Goal: Communication & Community: Ask a question

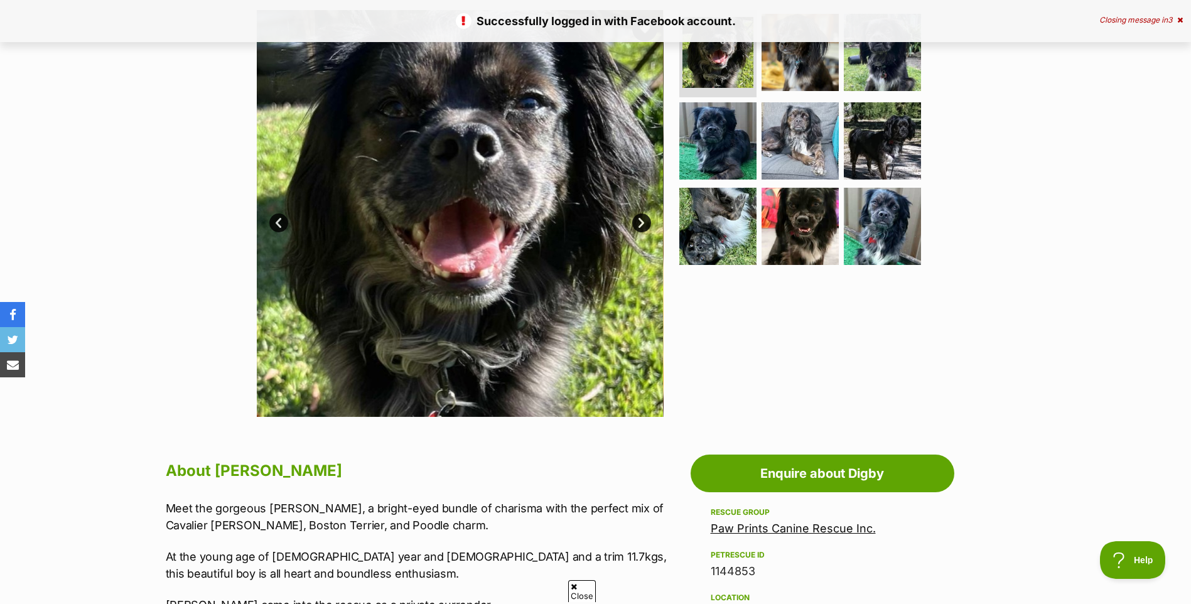
scroll to position [439, 0]
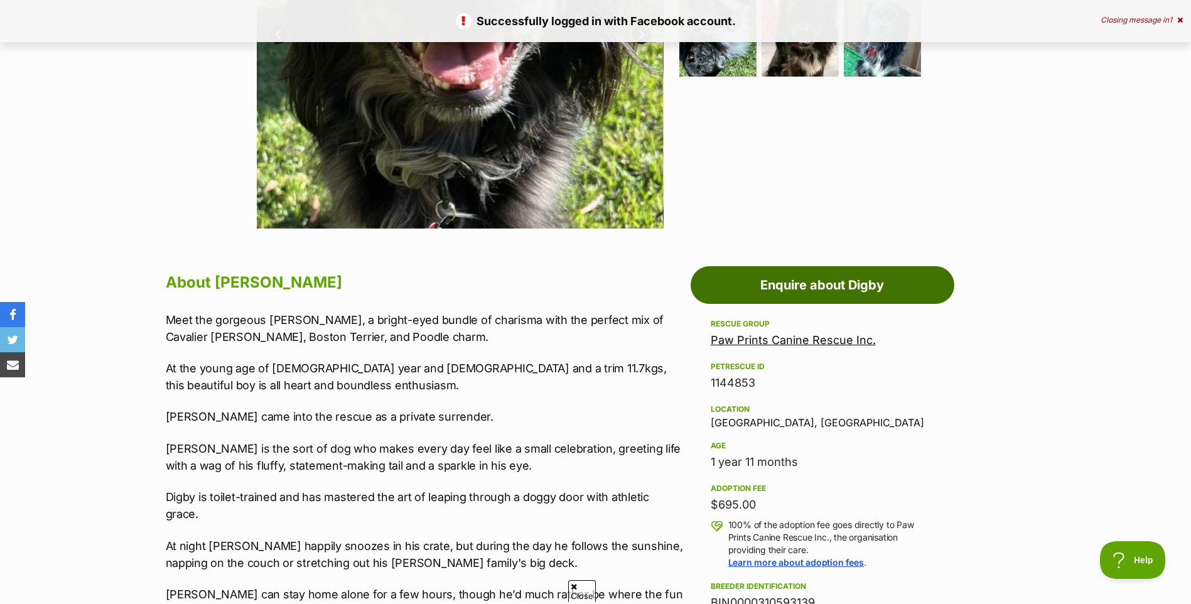
click at [807, 283] on link "Enquire about Digby" at bounding box center [822, 285] width 264 height 38
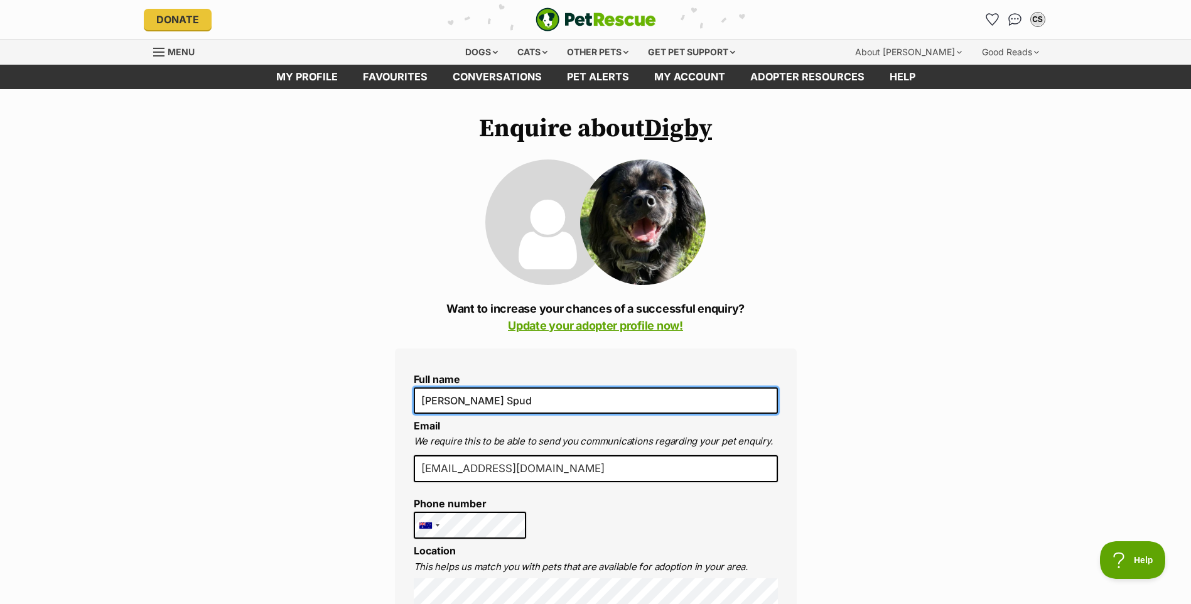
click at [493, 395] on input "[PERSON_NAME] Spud" at bounding box center [596, 400] width 364 height 26
type input "Cris Spadaro"
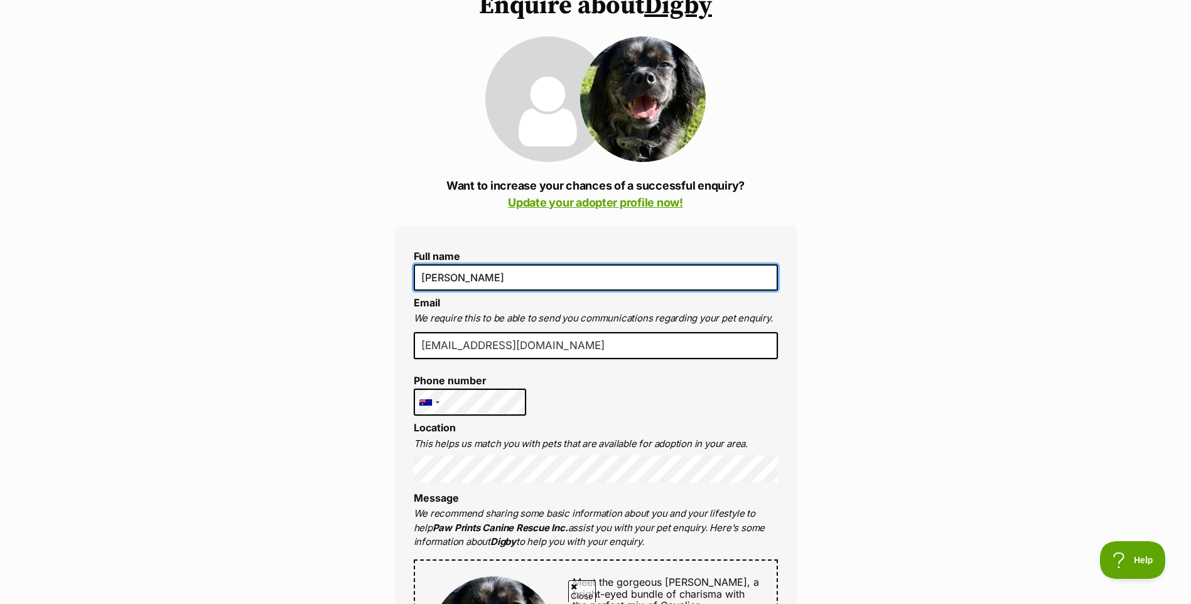
scroll to position [251, 0]
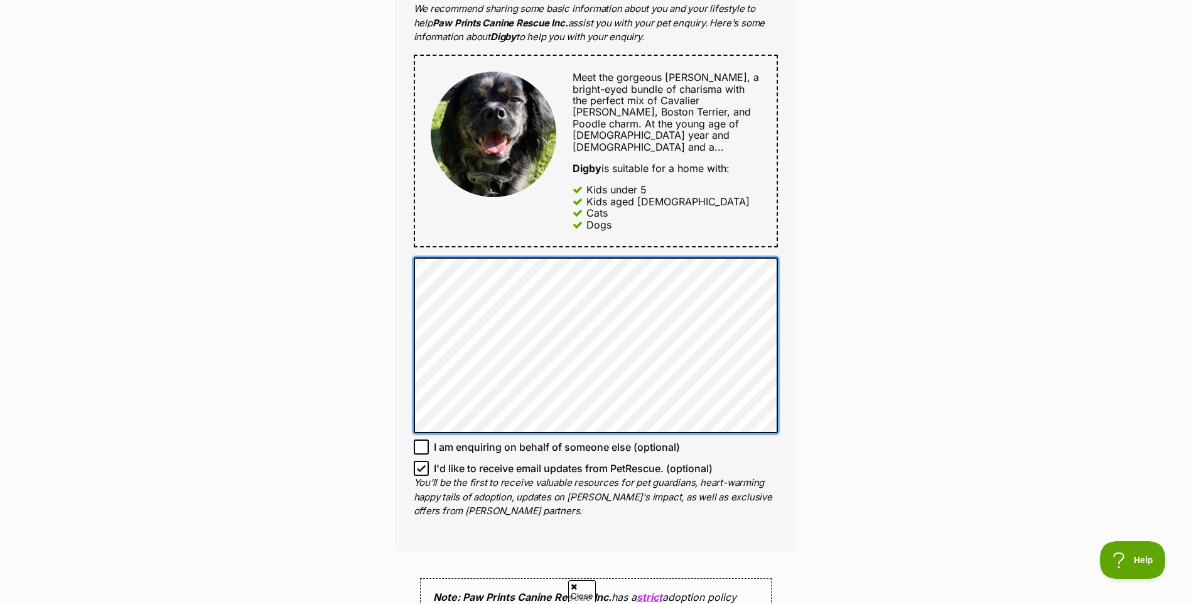
scroll to position [816, 0]
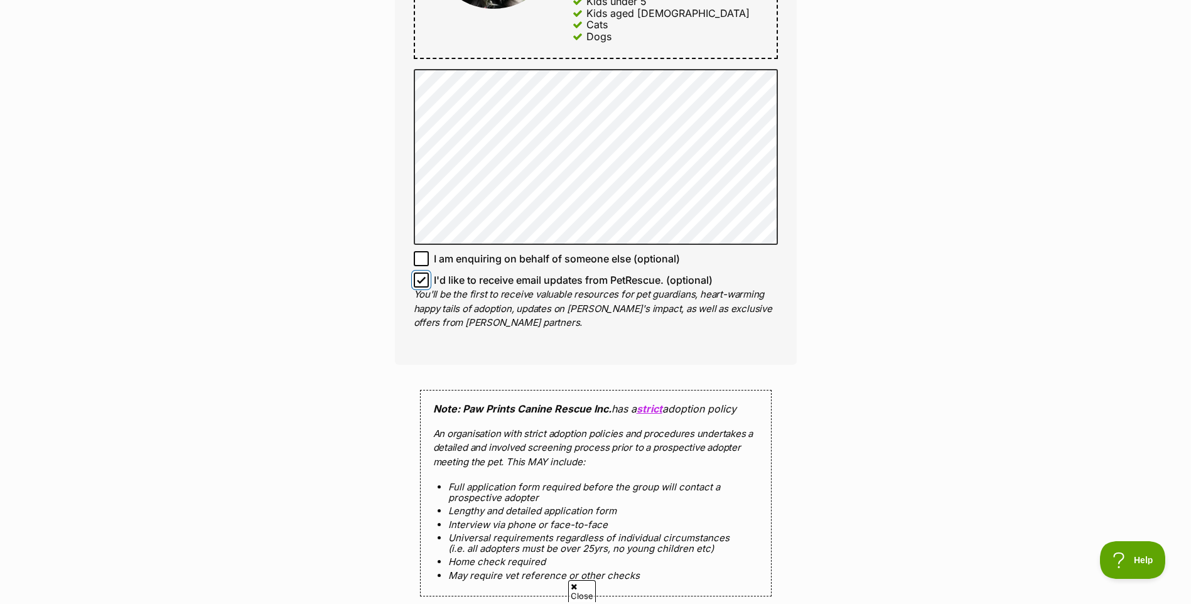
click at [417, 272] on input "I'd like to receive email updates from PetRescue. (optional)" at bounding box center [421, 279] width 15 height 15
checkbox input "false"
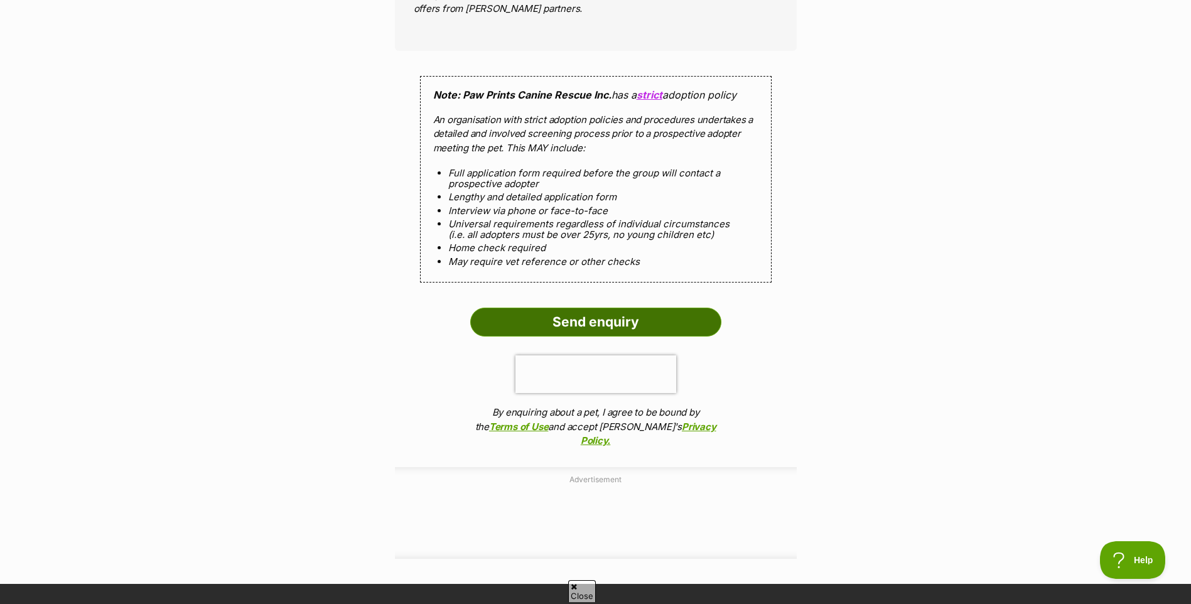
click at [594, 308] on input "Send enquiry" at bounding box center [595, 322] width 251 height 29
click at [581, 308] on input "Send enquiry" at bounding box center [595, 322] width 251 height 29
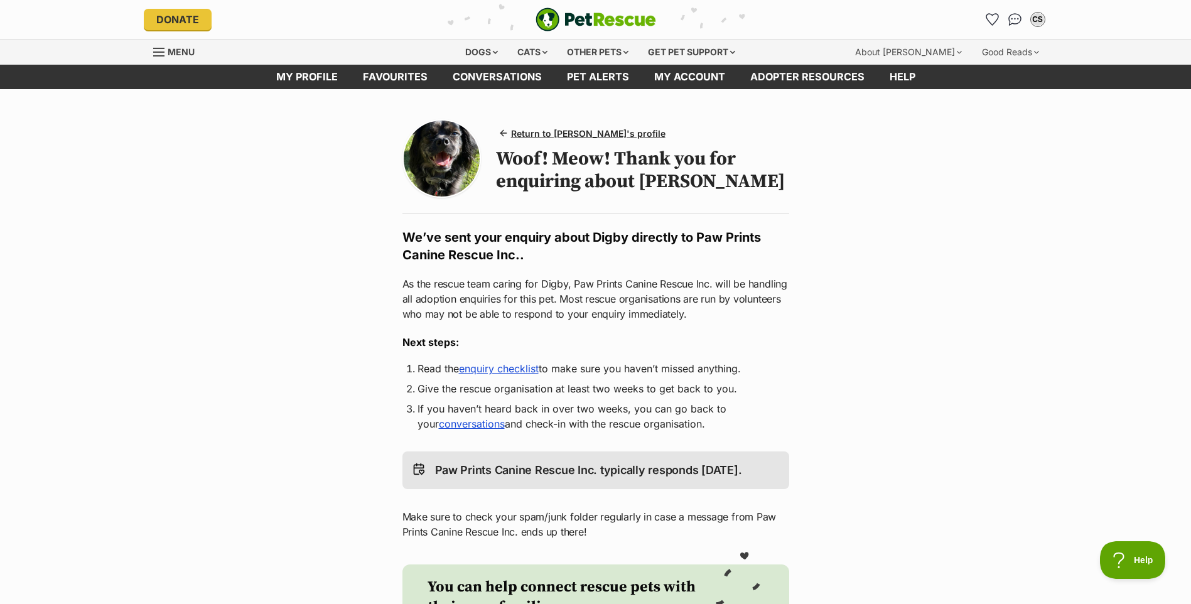
click at [441, 149] on img at bounding box center [442, 159] width 76 height 76
click at [584, 134] on span "Return to Digby's profile" at bounding box center [588, 133] width 154 height 13
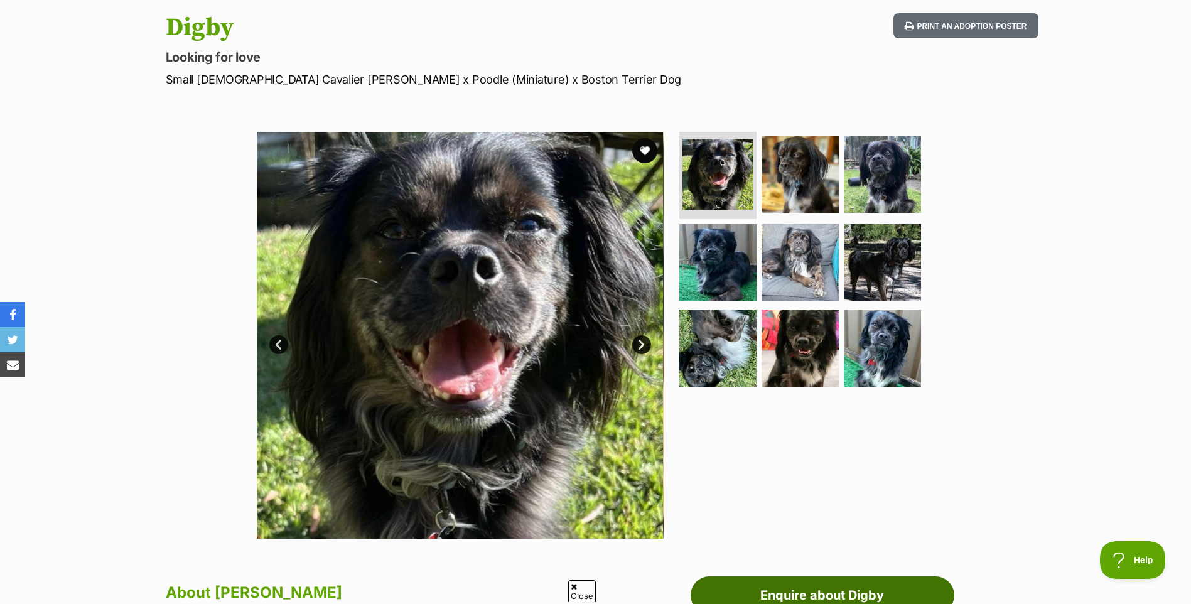
scroll to position [126, 0]
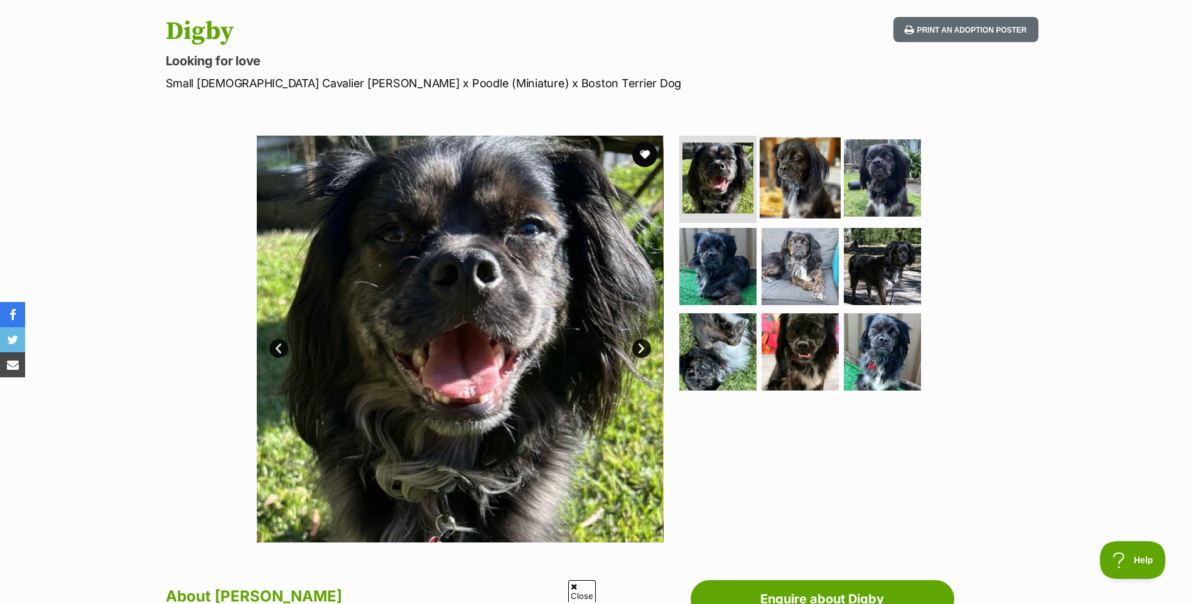
click at [791, 171] on img at bounding box center [800, 177] width 81 height 81
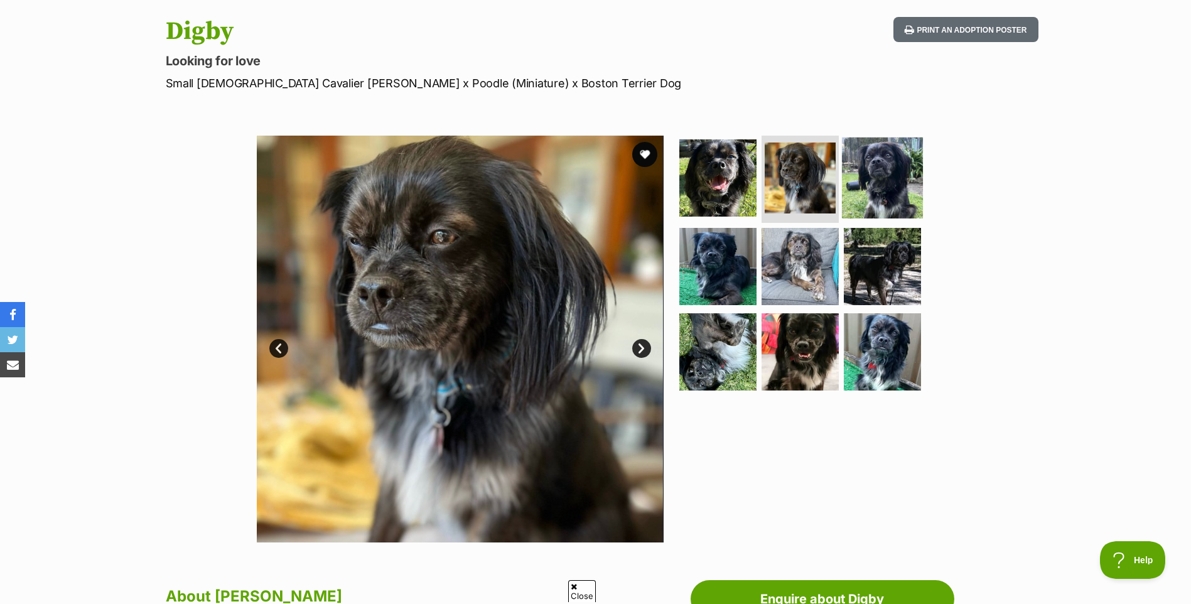
click at [878, 171] on img at bounding box center [882, 177] width 81 height 81
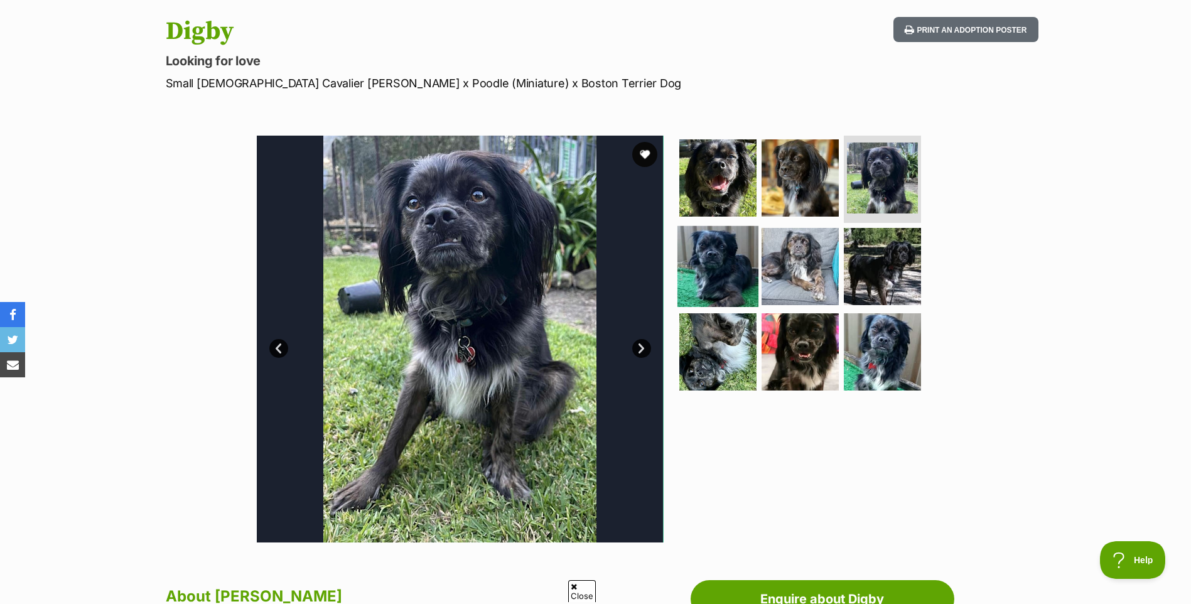
click at [743, 258] on img at bounding box center [717, 266] width 81 height 81
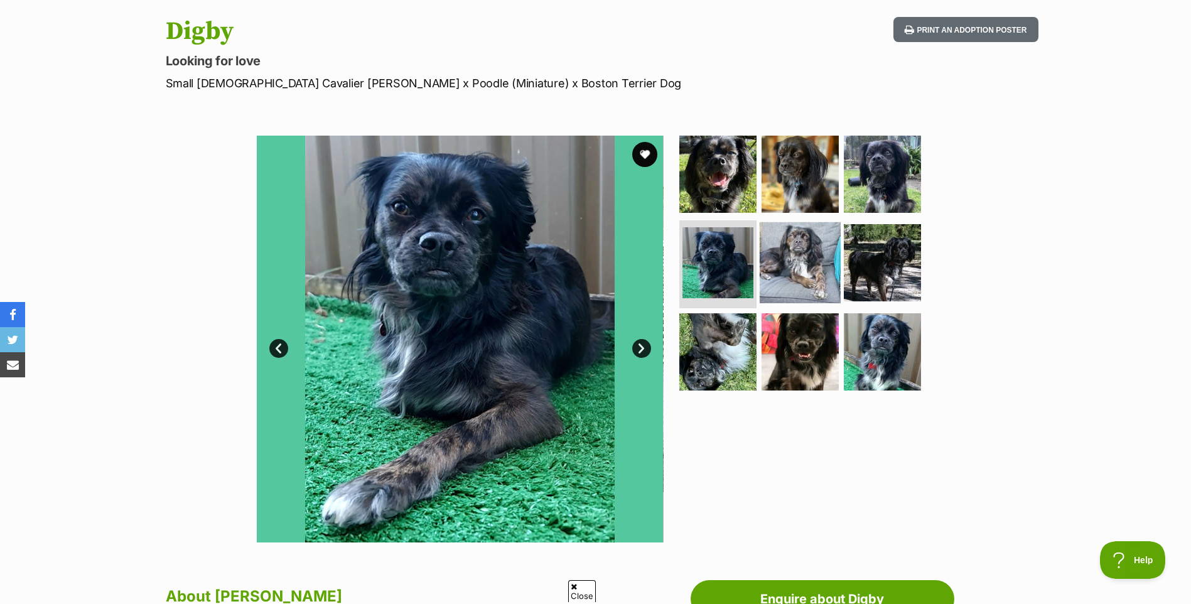
click at [805, 259] on img at bounding box center [800, 262] width 81 height 81
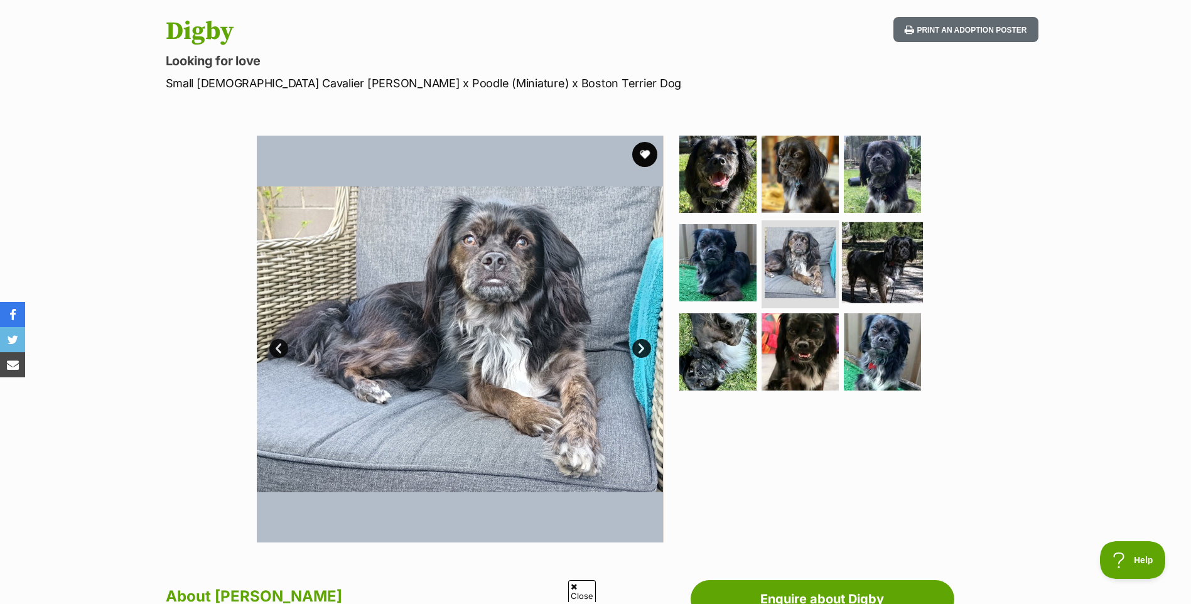
click at [876, 257] on img at bounding box center [882, 262] width 81 height 81
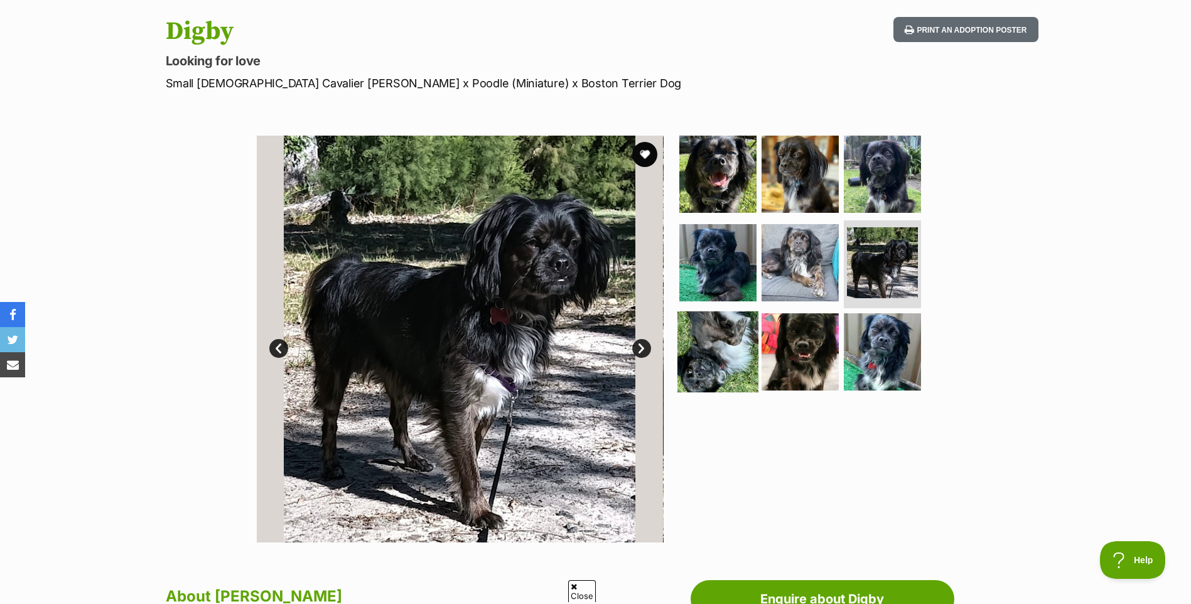
click at [719, 348] on img at bounding box center [717, 351] width 81 height 81
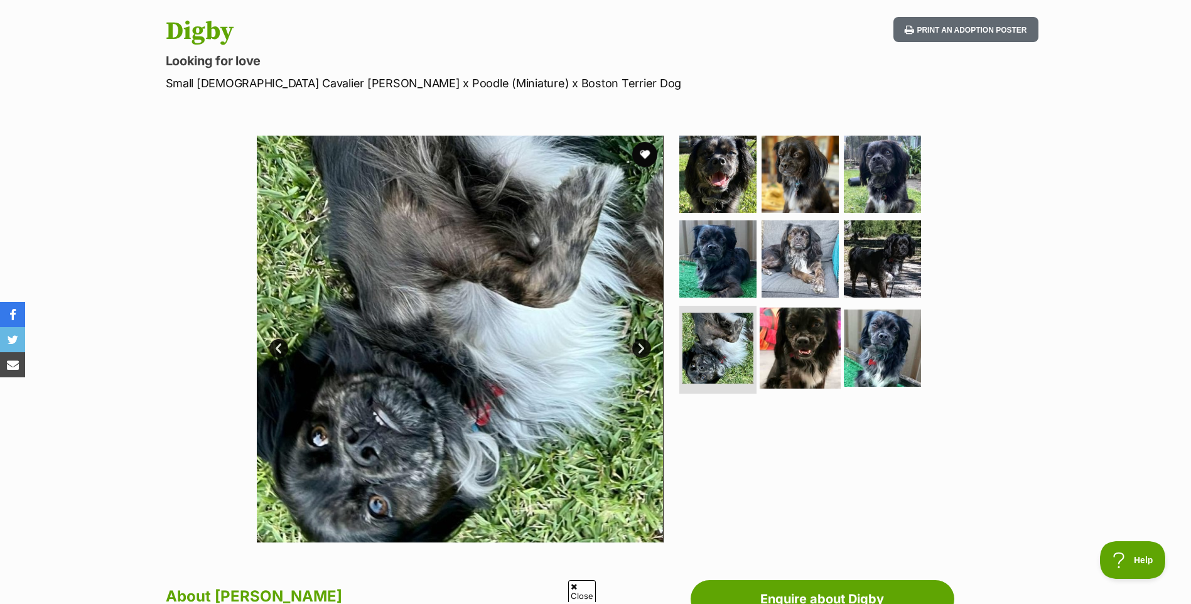
click at [798, 345] on img at bounding box center [800, 348] width 81 height 81
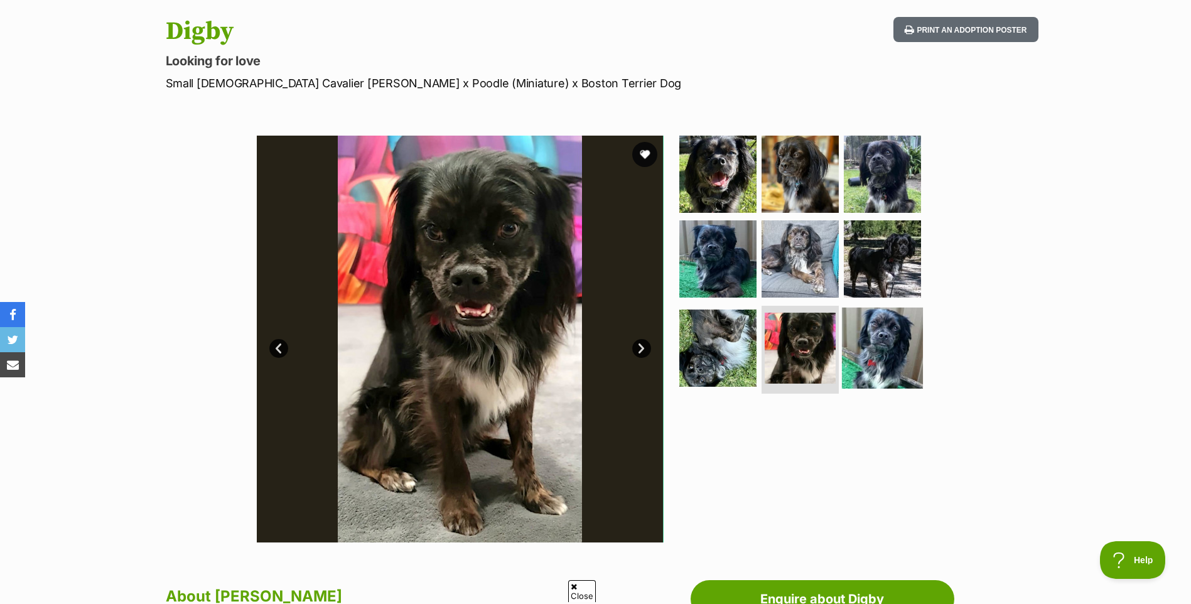
click at [880, 340] on img at bounding box center [882, 348] width 81 height 81
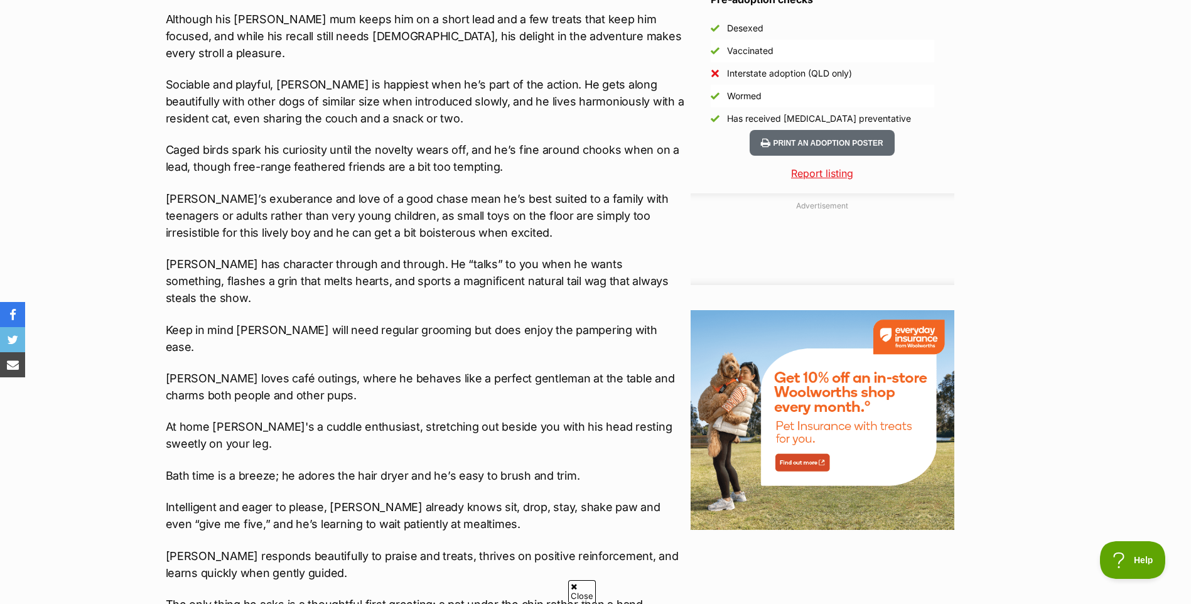
scroll to position [1130, 0]
